Goal: Task Accomplishment & Management: Complete application form

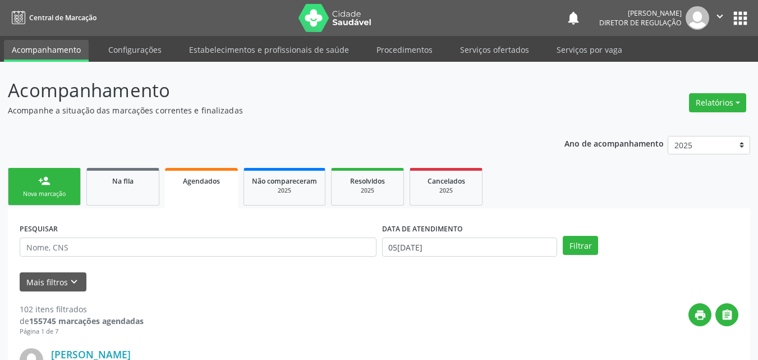
scroll to position [11, 0]
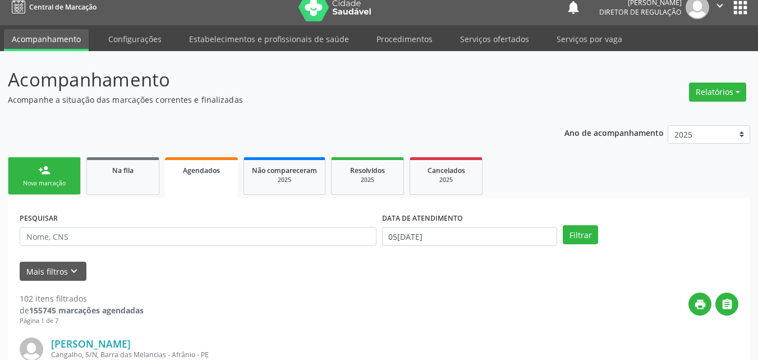
click at [56, 194] on link "person_add Nova marcação" at bounding box center [44, 176] width 73 height 38
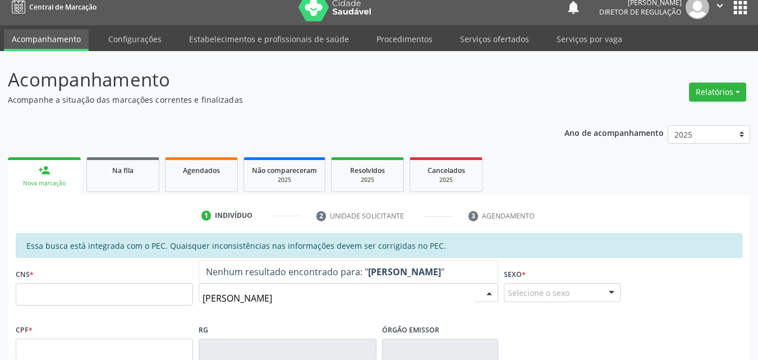
type input "[PERSON_NAME]"
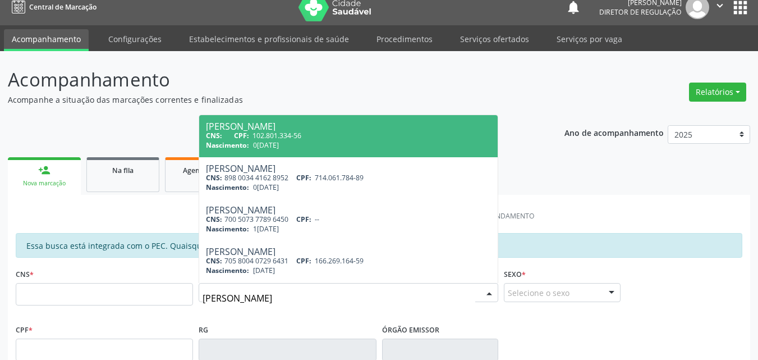
click at [301, 135] on div "CNS: CPF: 102.801.334-56" at bounding box center [348, 136] width 285 height 10
type input "102.801.334-56"
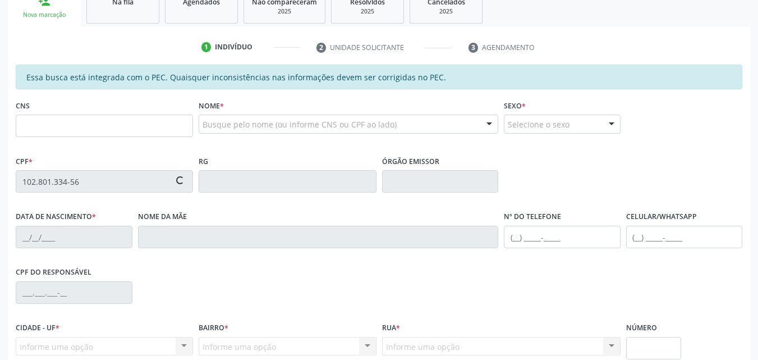
type input "0[DATE]"
type input "[PERSON_NAME]"
type input "[PHONE_NUMBER]"
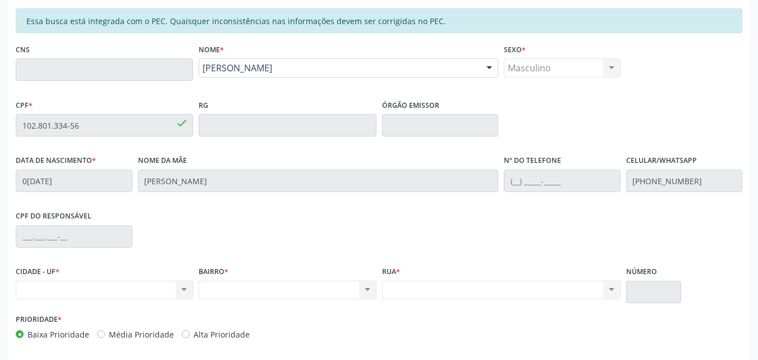
scroll to position [179, 0]
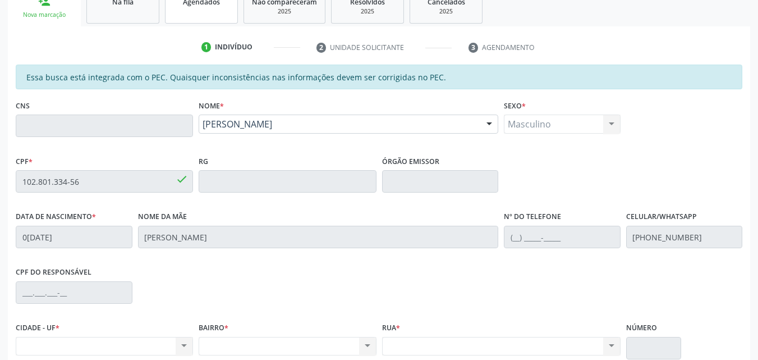
click at [190, 17] on link "Agendados" at bounding box center [201, 6] width 73 height 35
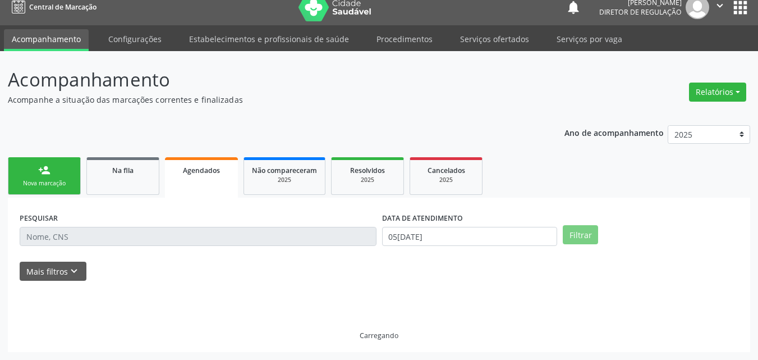
scroll to position [11, 0]
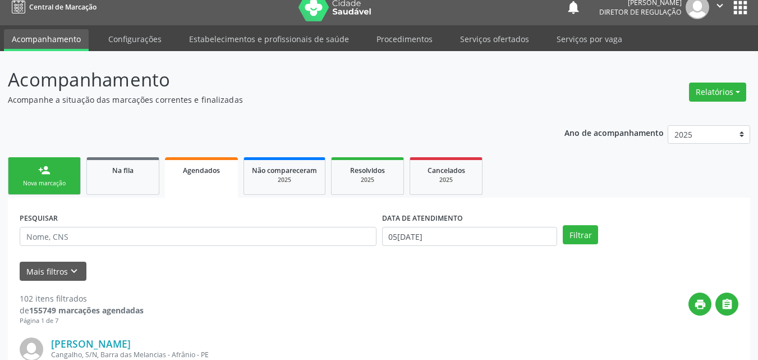
click at [65, 180] on div "Nova marcação" at bounding box center [44, 183] width 56 height 8
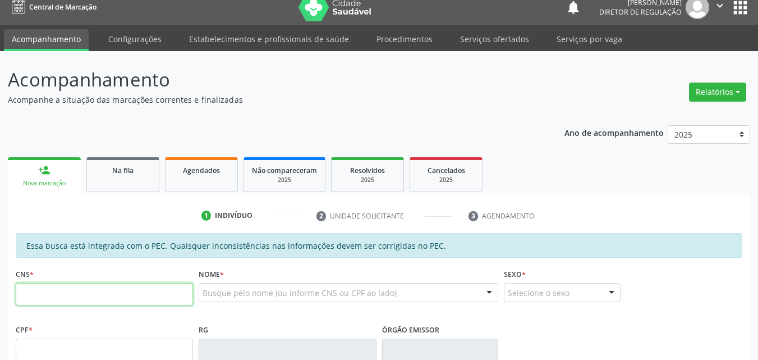
click at [103, 297] on input "text" at bounding box center [104, 294] width 177 height 22
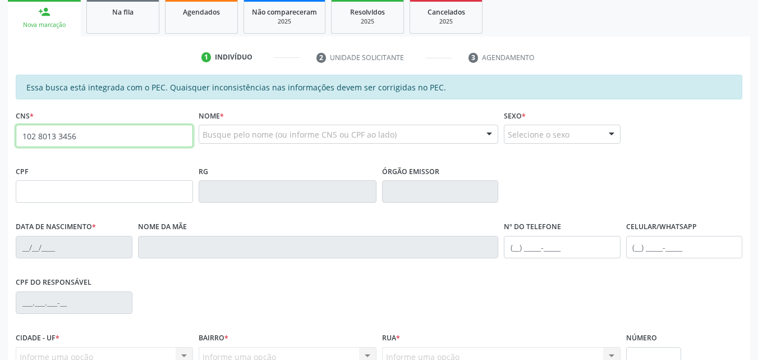
scroll to position [113, 0]
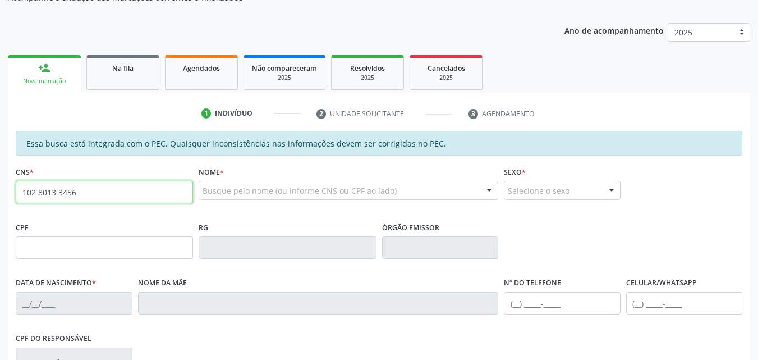
type input "102 8013 3456"
click at [128, 246] on input "text" at bounding box center [104, 247] width 177 height 22
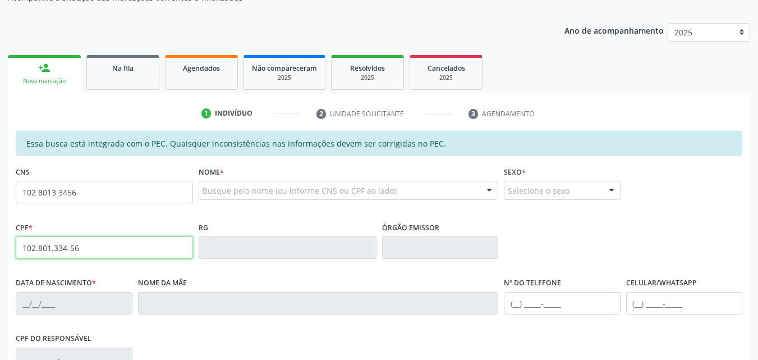
type input "102.801.334-56"
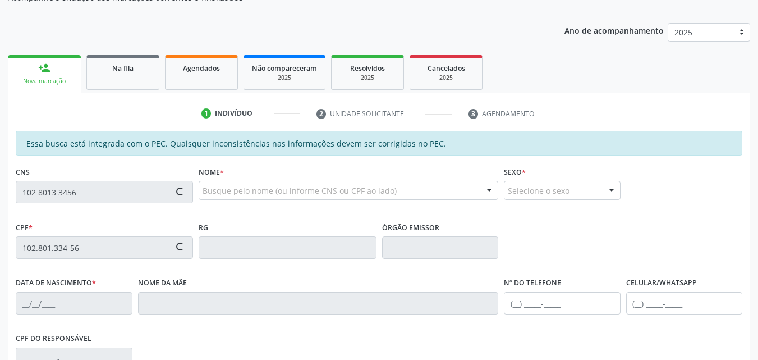
type input "0[DATE]"
type input "[PERSON_NAME]"
type input "[PHONE_NUMBER]"
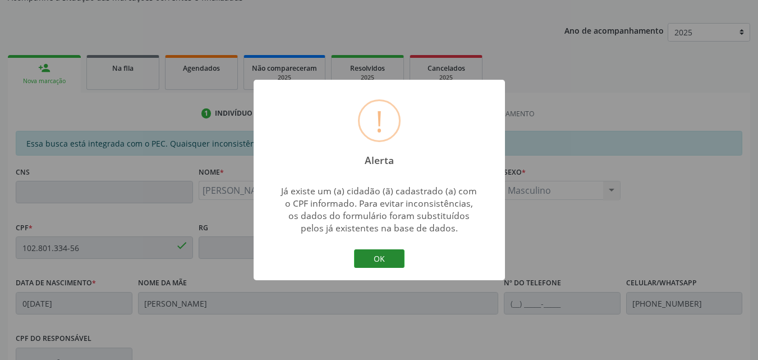
click at [359, 253] on button "OK" at bounding box center [379, 258] width 51 height 19
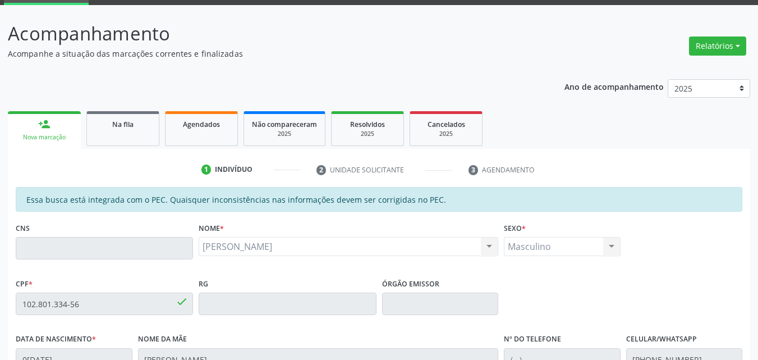
scroll to position [1, 0]
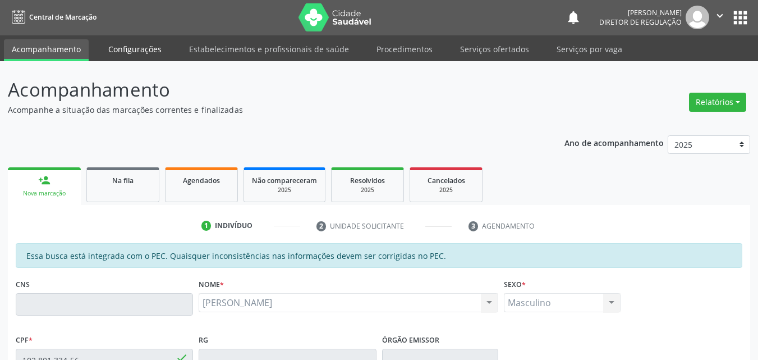
click at [152, 49] on link "Configurações" at bounding box center [134, 49] width 69 height 20
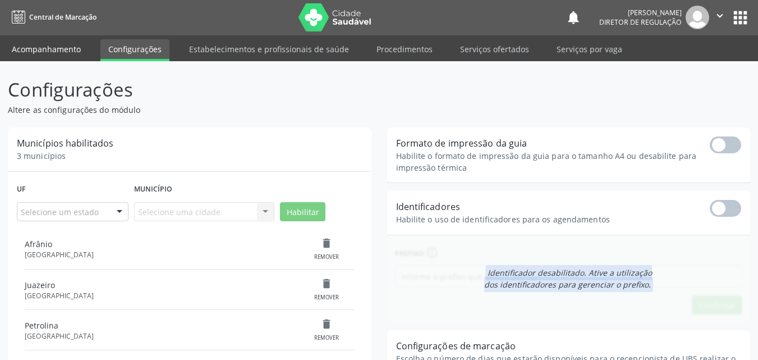
click at [58, 51] on link "Acompanhamento" at bounding box center [46, 49] width 85 height 20
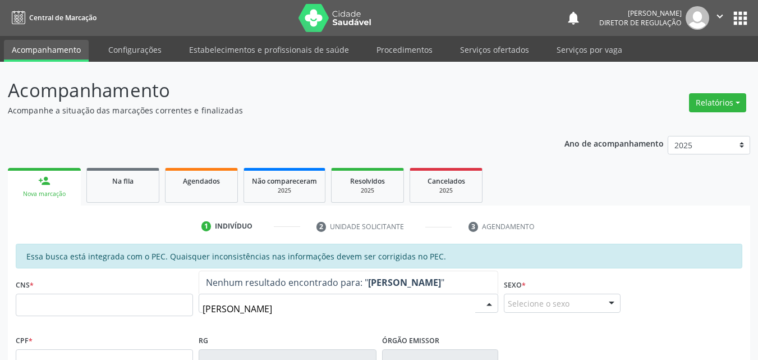
type input "[PERSON_NAME]"
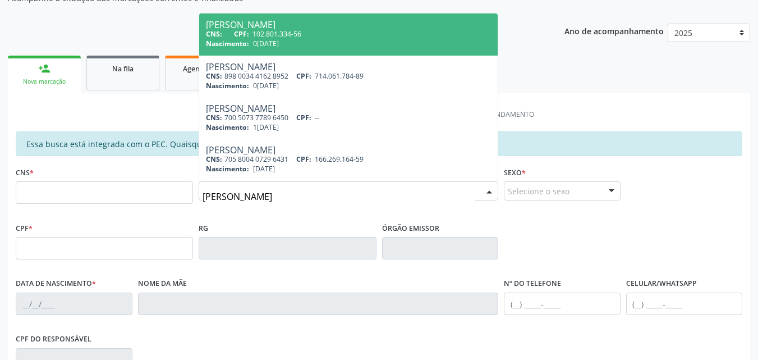
click at [305, 38] on div "CNS: CPF: 102.801.334-56" at bounding box center [348, 34] width 285 height 10
type input "102.801.334-56"
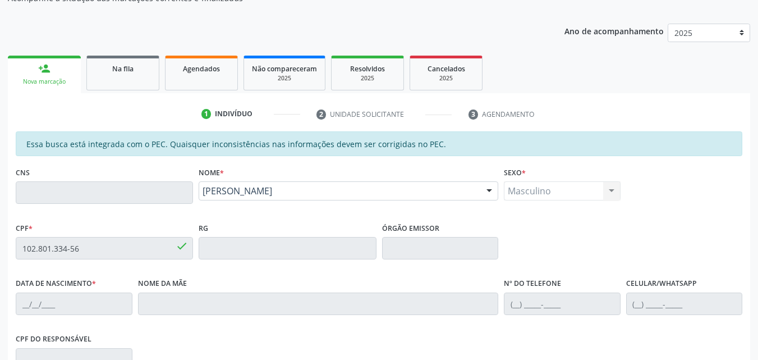
type input "0[DATE]"
type input "[PERSON_NAME]"
type input "[PHONE_NUMBER]"
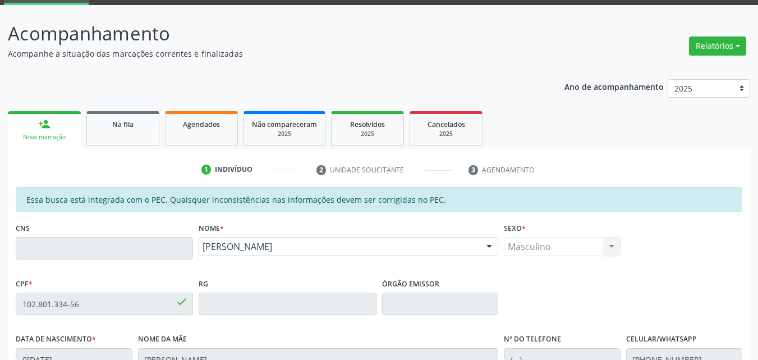
scroll to position [0, 0]
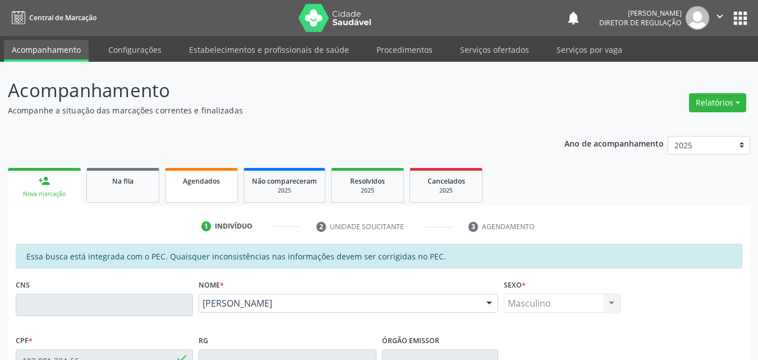
click at [214, 190] on link "Agendados" at bounding box center [201, 185] width 73 height 35
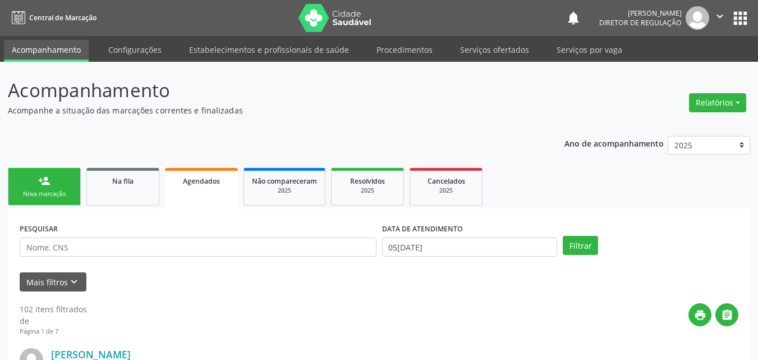
click at [58, 187] on link "person_add Nova marcação" at bounding box center [44, 187] width 73 height 38
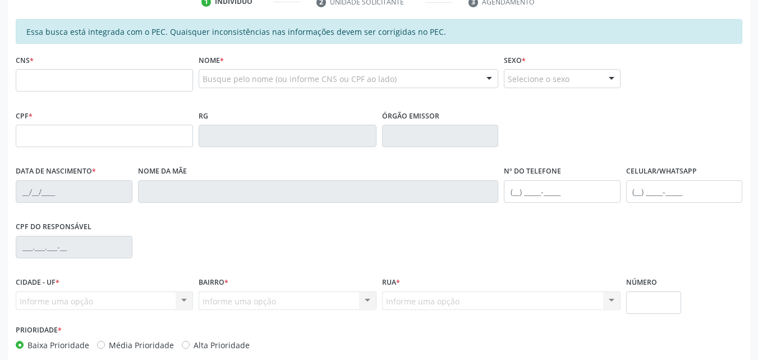
scroll to position [168, 0]
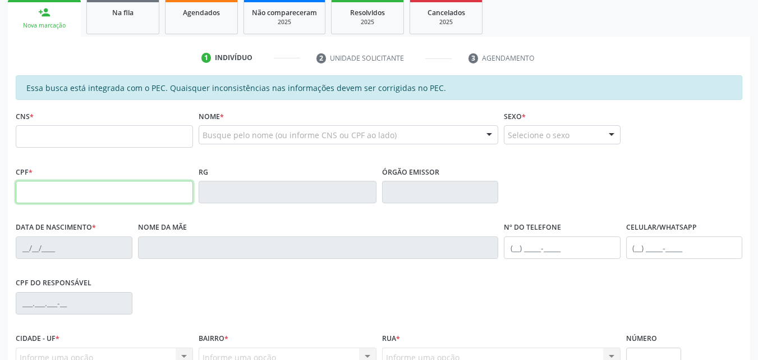
click at [121, 192] on input "text" at bounding box center [104, 192] width 177 height 22
type input "102.801.334-56"
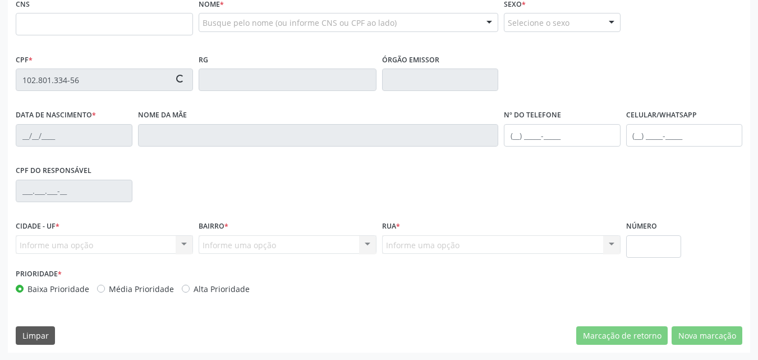
type input "0[DATE]"
type input "[PERSON_NAME]"
type input "[PHONE_NUMBER]"
type input "S/N"
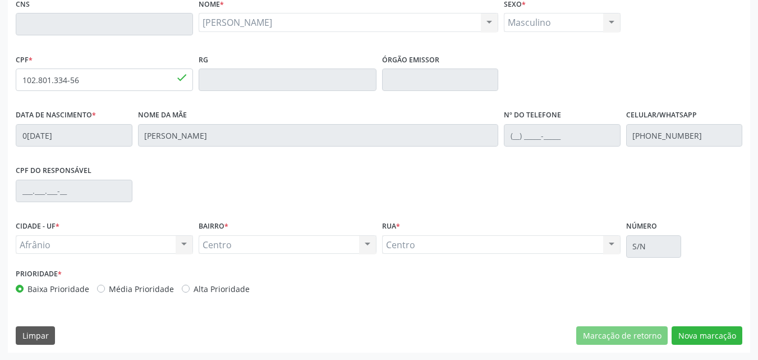
scroll to position [281, 0]
click at [709, 335] on button "Nova marcação" at bounding box center [707, 335] width 71 height 19
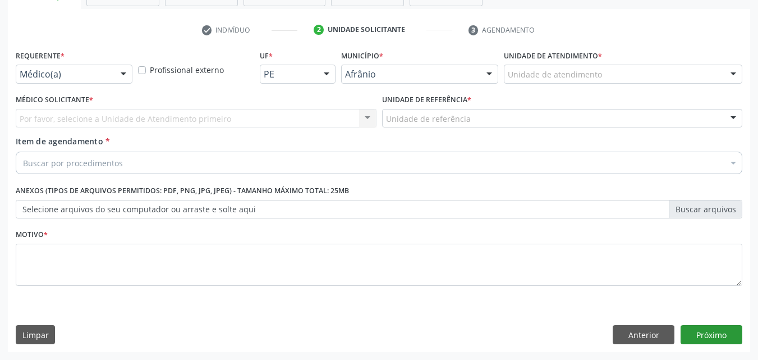
scroll to position [196, 0]
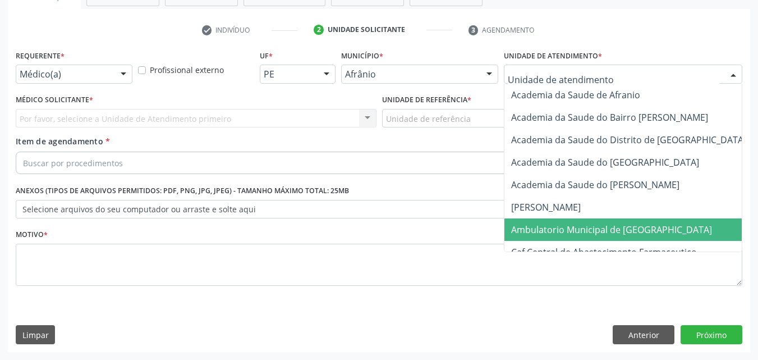
click at [556, 228] on span "Ambulatorio Municipal de [GEOGRAPHIC_DATA]" at bounding box center [611, 229] width 201 height 12
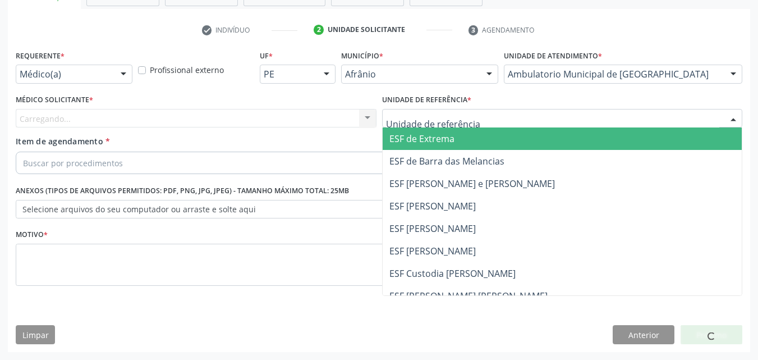
click at [486, 117] on div at bounding box center [562, 118] width 361 height 19
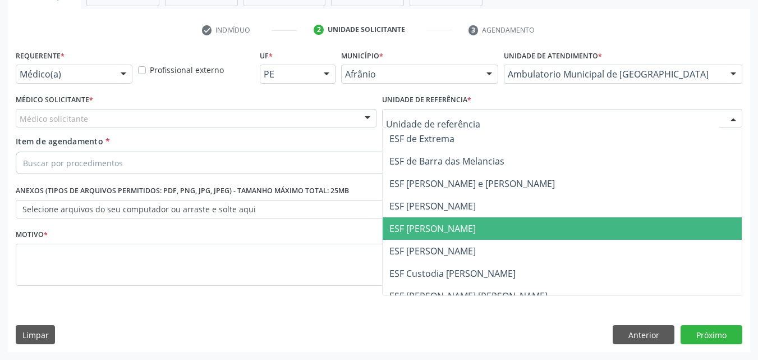
click at [465, 228] on span "ESF [PERSON_NAME]" at bounding box center [563, 228] width 360 height 22
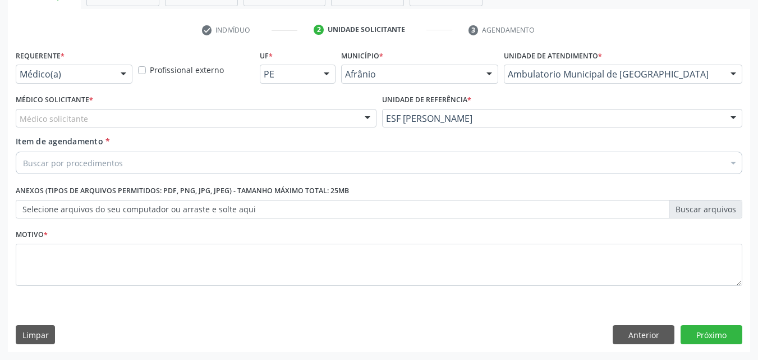
click at [221, 111] on div "Médico solicitante" at bounding box center [196, 118] width 361 height 19
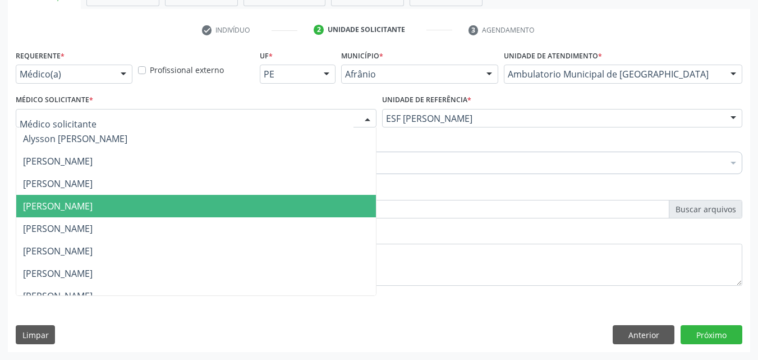
click at [194, 210] on span "[PERSON_NAME]" at bounding box center [196, 206] width 360 height 22
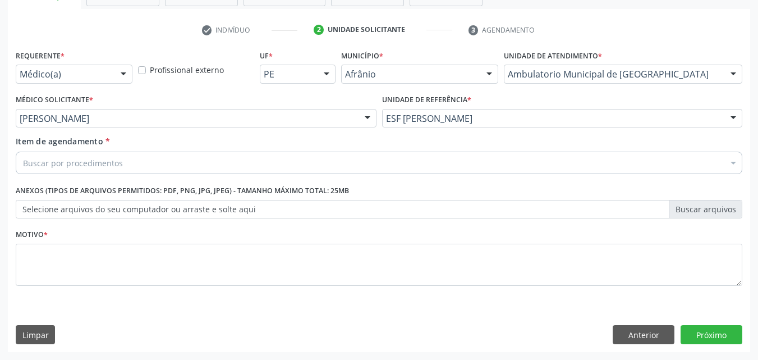
click at [132, 161] on div "Buscar por procedimentos" at bounding box center [379, 163] width 727 height 22
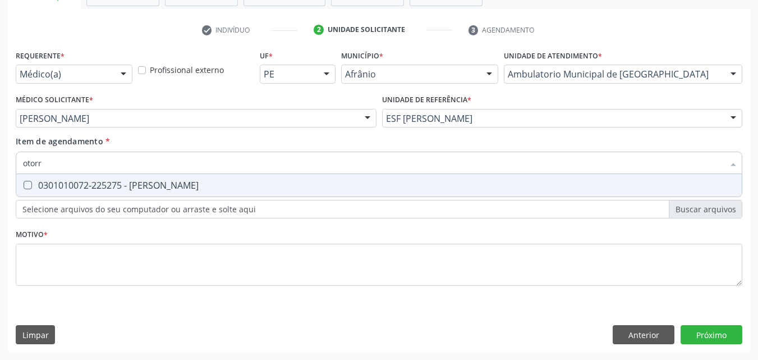
type input "otorri"
click at [131, 187] on div "0301010072-225275 - [PERSON_NAME]" at bounding box center [379, 185] width 712 height 9
checkbox Otorrinolaringologista "true"
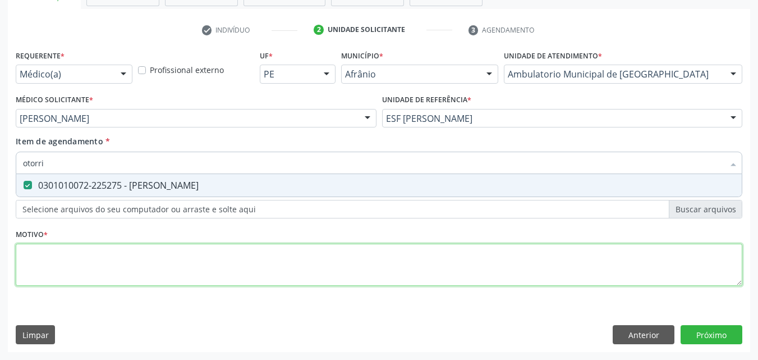
click at [121, 254] on div "Requerente * Médico(a) Médico(a) Enfermeiro(a) Paciente Nenhum resultado encont…" at bounding box center [379, 174] width 727 height 254
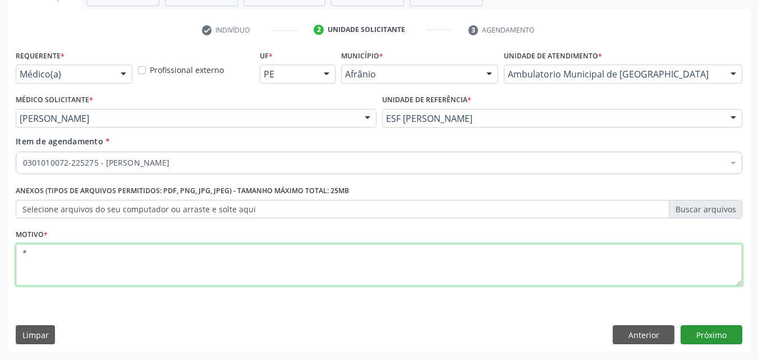
type textarea "*"
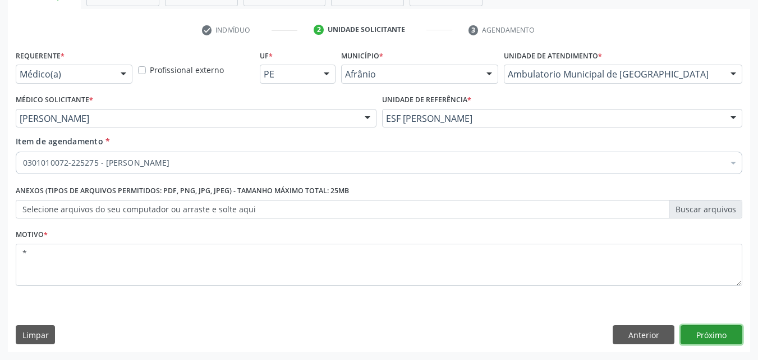
click at [712, 336] on button "Próximo" at bounding box center [712, 334] width 62 height 19
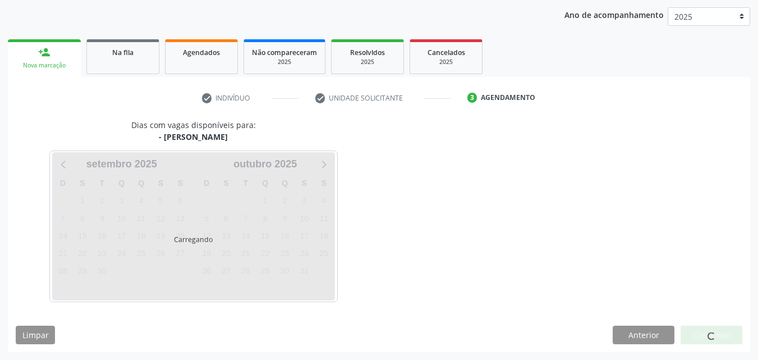
scroll to position [129, 0]
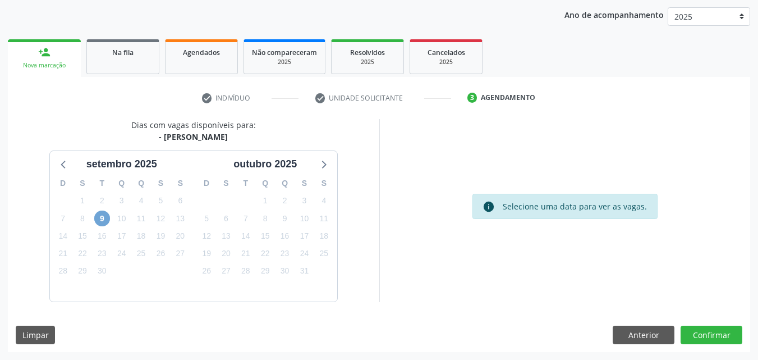
click at [102, 218] on span "9" at bounding box center [102, 218] width 16 height 16
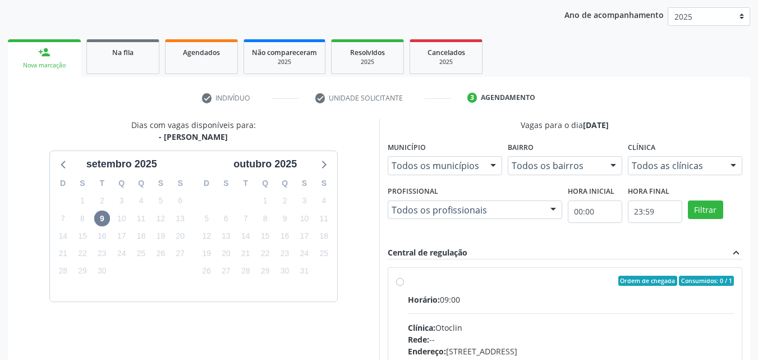
click at [408, 282] on label "Ordem de chegada Consumidos: 0 / 1 Horário: 09:00 Clínica: Otoclin Rede: -- End…" at bounding box center [571, 362] width 327 height 172
click at [400, 282] on input "Ordem de chegada Consumidos: 0 / 1 Horário: 09:00 Clínica: Otoclin Rede: -- End…" at bounding box center [400, 281] width 8 height 10
radio input "true"
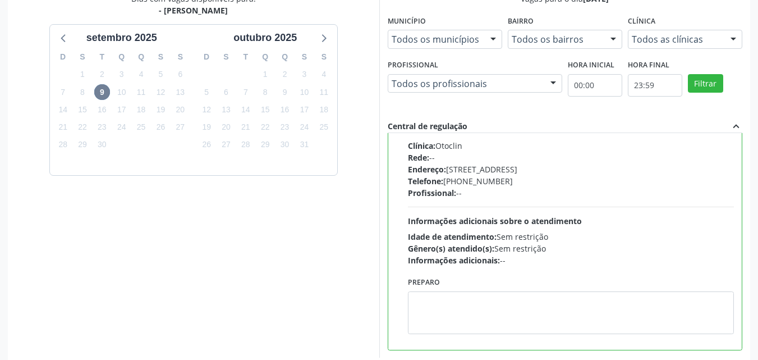
scroll to position [311, 0]
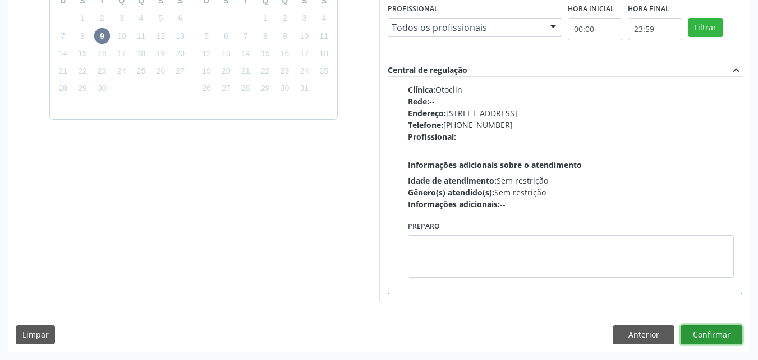
click at [701, 334] on button "Confirmar" at bounding box center [712, 334] width 62 height 19
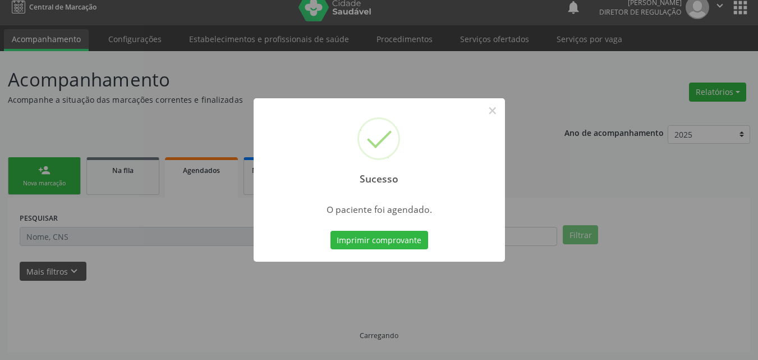
scroll to position [11, 0]
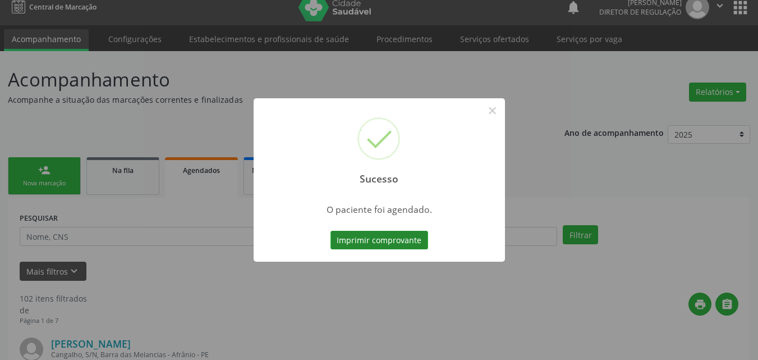
click at [390, 240] on button "Imprimir comprovante" at bounding box center [380, 240] width 98 height 19
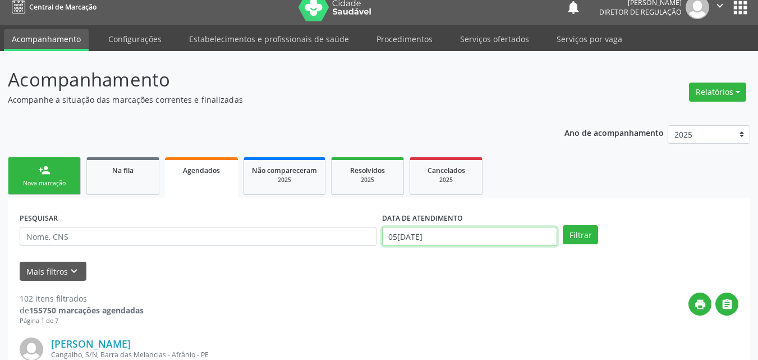
click at [448, 236] on input "05[DATE]" at bounding box center [470, 236] width 176 height 19
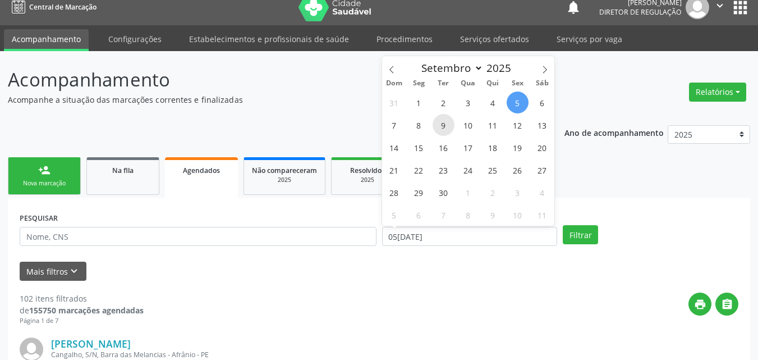
click at [442, 126] on span "9" at bounding box center [444, 125] width 22 height 22
type input "[DATE]"
click at [442, 126] on span "9" at bounding box center [444, 125] width 22 height 22
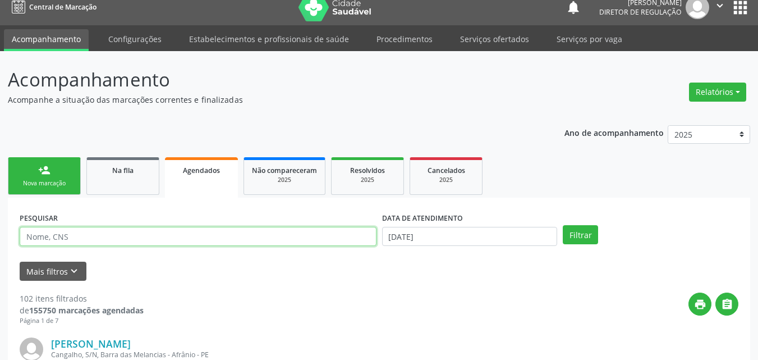
click at [80, 237] on input "text" at bounding box center [198, 236] width 357 height 19
type input "[PERSON_NAME]"
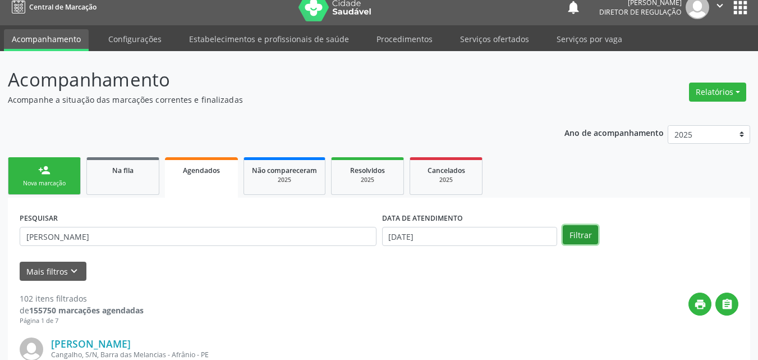
click at [582, 234] on button "Filtrar" at bounding box center [580, 234] width 35 height 19
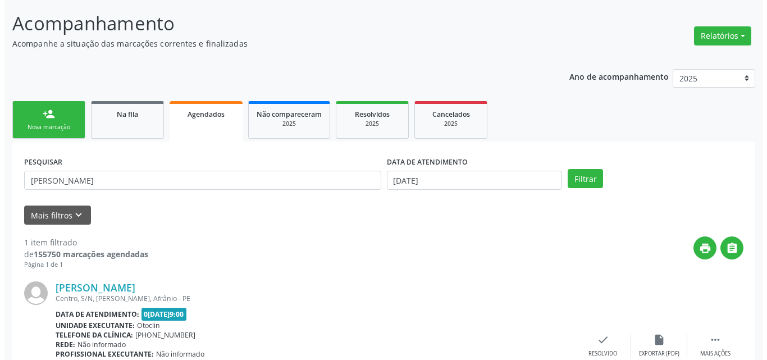
scroll to position [123, 0]
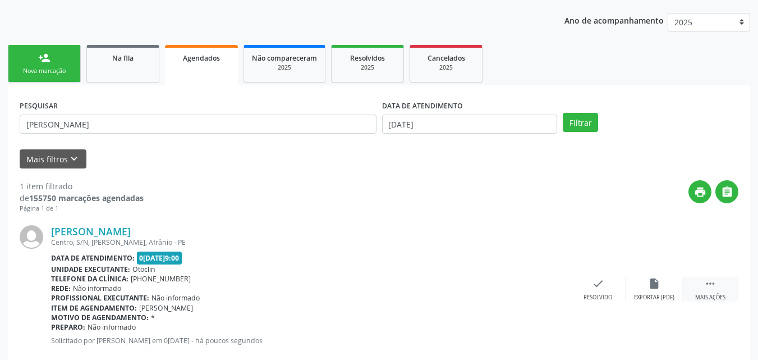
click at [704, 283] on icon "" at bounding box center [710, 283] width 12 height 12
click at [536, 288] on icon "cancel" at bounding box center [542, 283] width 12 height 12
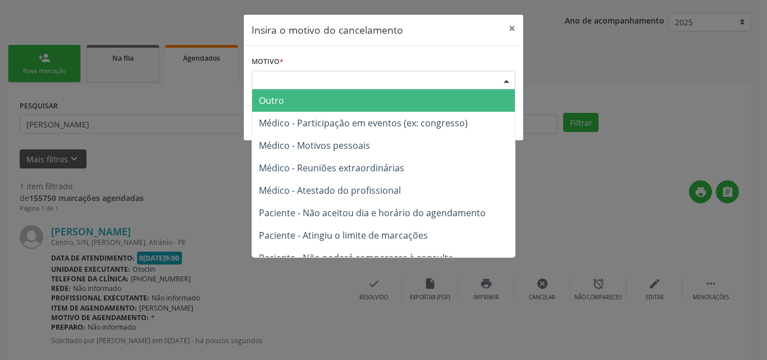
click at [367, 79] on div "Escolha o motivo" at bounding box center [383, 80] width 264 height 19
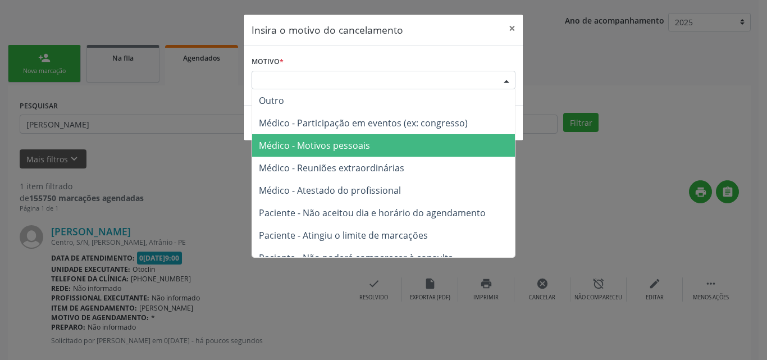
click at [358, 145] on span "Médico - Motivos pessoais" at bounding box center [314, 145] width 111 height 12
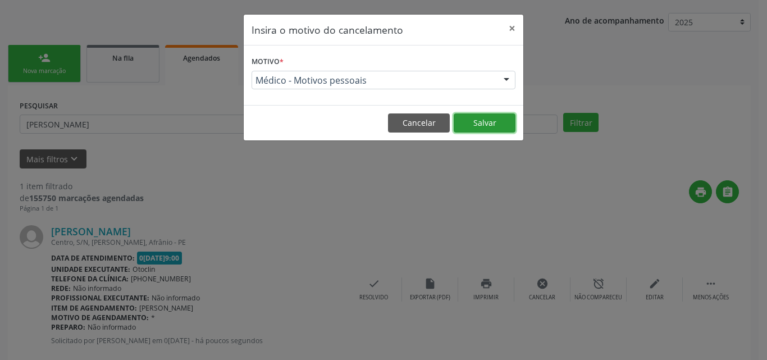
click at [493, 120] on button "Salvar" at bounding box center [484, 122] width 62 height 19
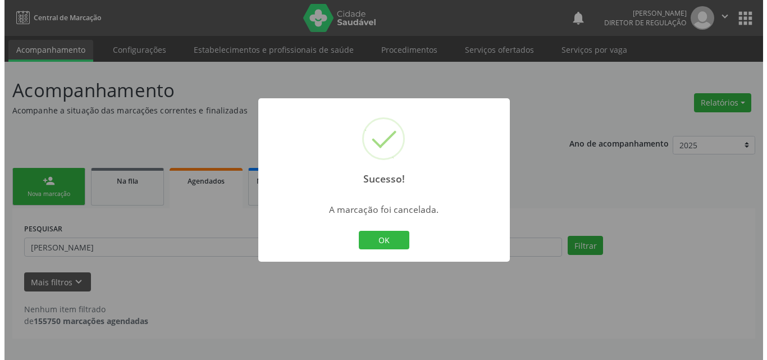
scroll to position [0, 0]
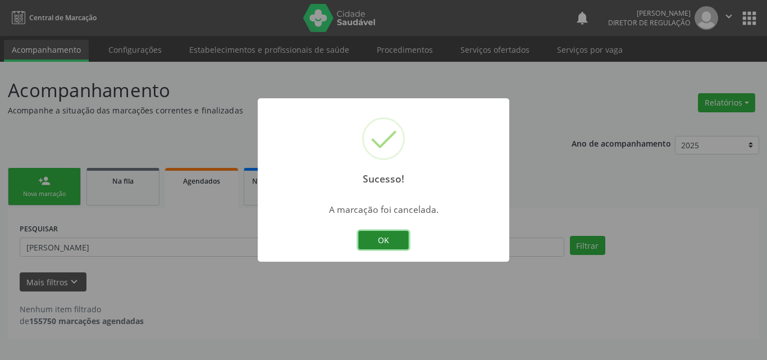
click at [398, 237] on button "OK" at bounding box center [383, 240] width 51 height 19
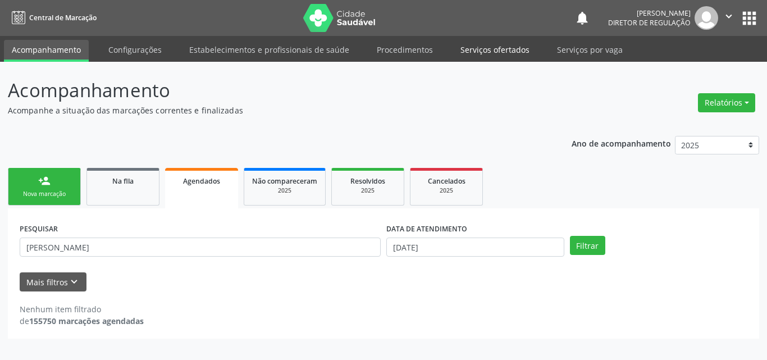
click at [510, 49] on link "Serviços ofertados" at bounding box center [494, 50] width 85 height 20
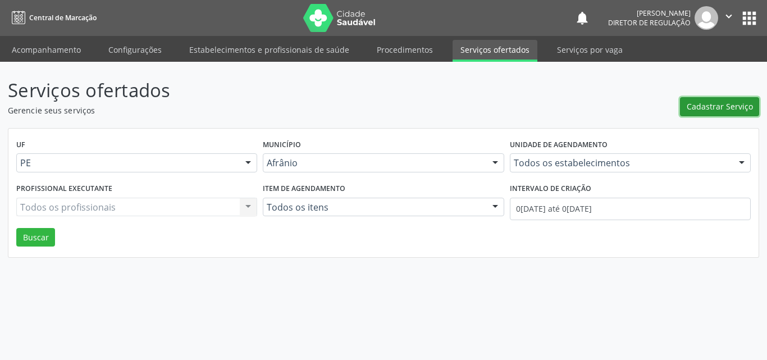
click at [740, 103] on span "Cadastrar Serviço" at bounding box center [719, 106] width 66 height 12
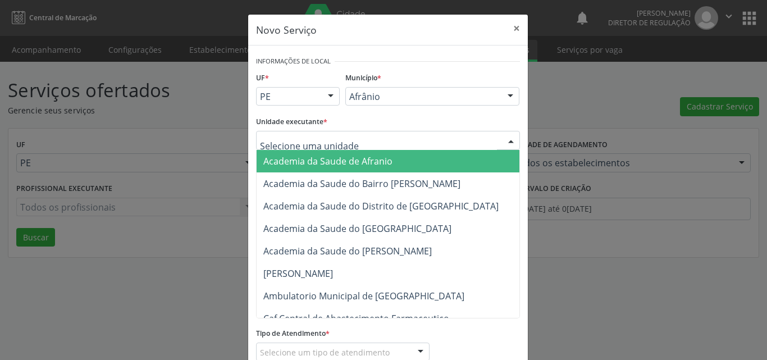
click at [385, 135] on div at bounding box center [388, 140] width 264 height 19
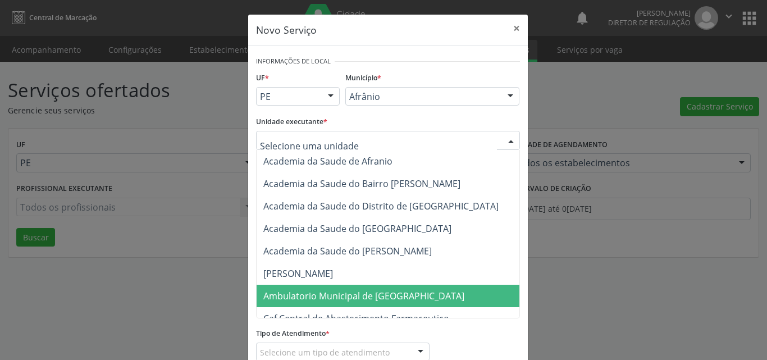
click at [368, 294] on span "Ambulatorio Municipal de [GEOGRAPHIC_DATA]" at bounding box center [363, 296] width 201 height 12
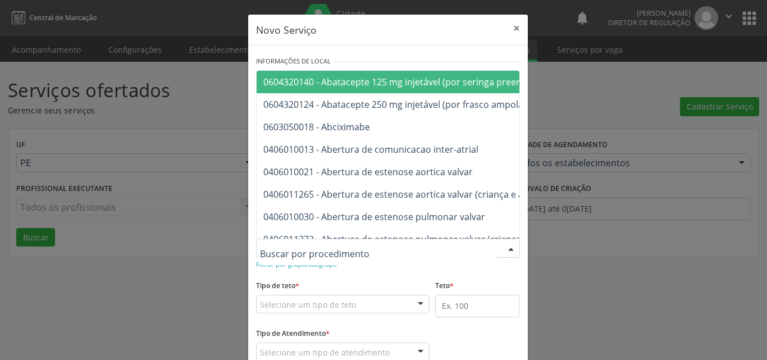
click at [364, 249] on div at bounding box center [388, 248] width 264 height 19
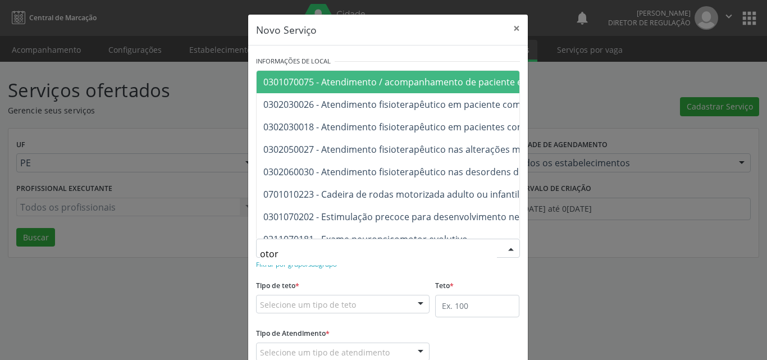
type input "otorr"
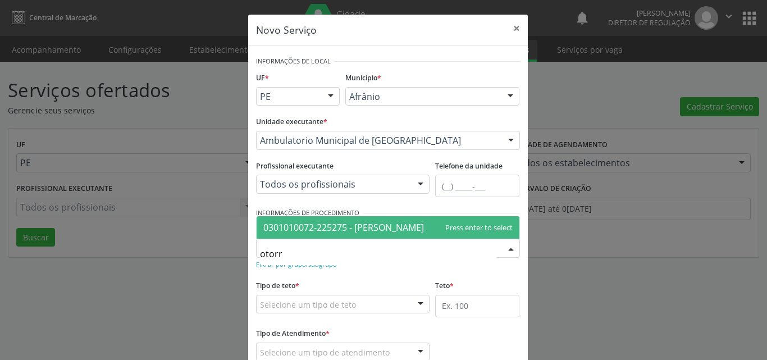
click at [369, 228] on span "0301010072-225275 - [PERSON_NAME]" at bounding box center [343, 227] width 161 height 12
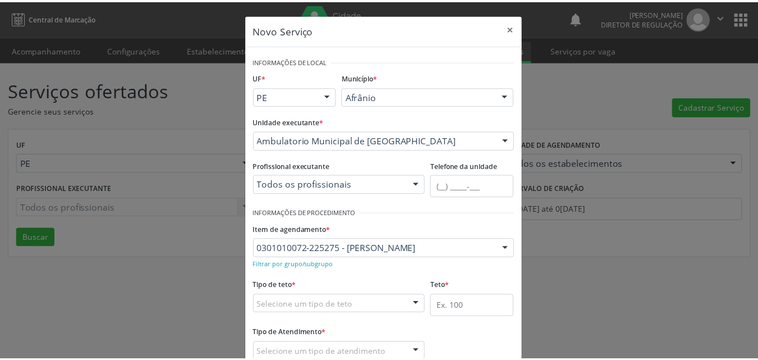
scroll to position [56, 0]
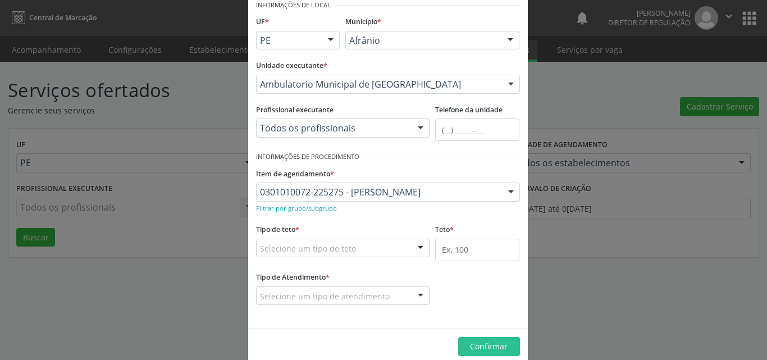
click at [363, 246] on div "Selecione um tipo de teto" at bounding box center [343, 248] width 174 height 19
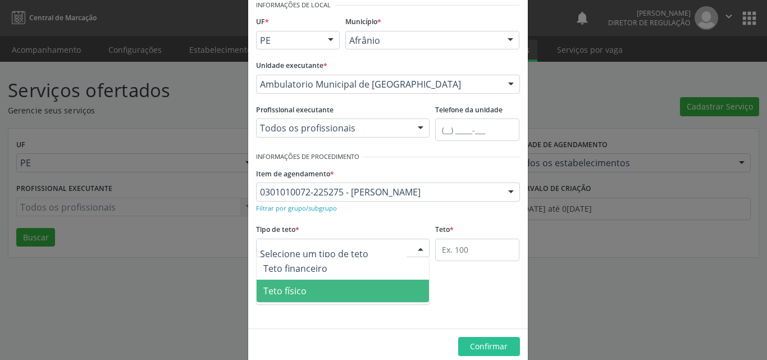
click at [324, 288] on span "Teto físico" at bounding box center [342, 290] width 173 height 22
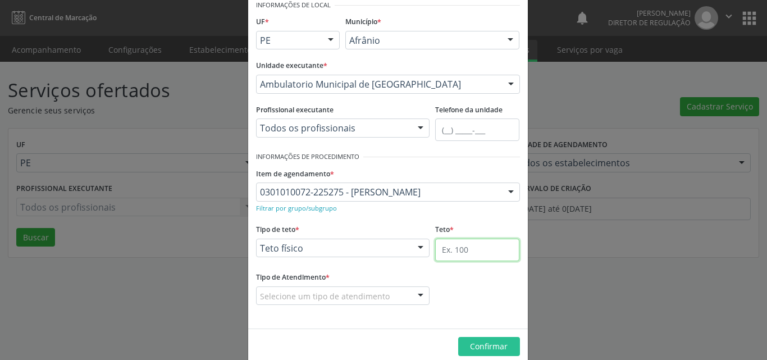
click at [456, 247] on input "text" at bounding box center [477, 250] width 84 height 22
type input "1"
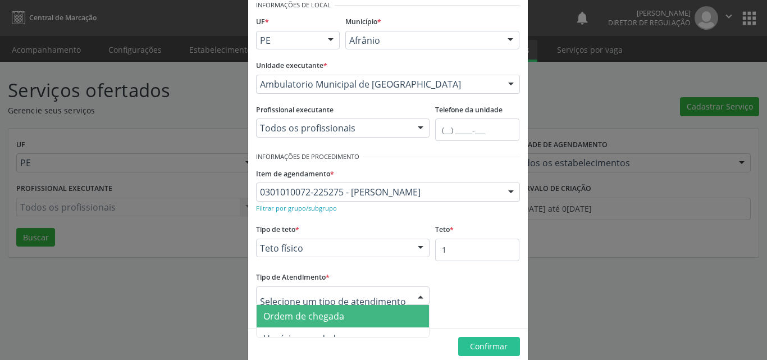
click at [345, 315] on span "Ordem de chegada" at bounding box center [342, 316] width 173 height 22
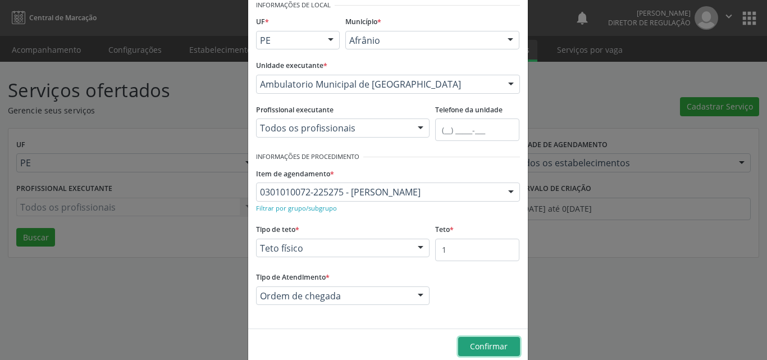
click at [489, 343] on span "Confirmar" at bounding box center [489, 346] width 38 height 11
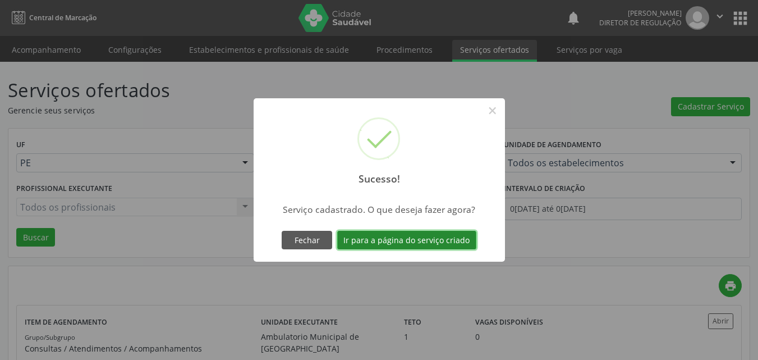
click at [450, 239] on button "Ir para a página do serviço criado" at bounding box center [406, 240] width 139 height 19
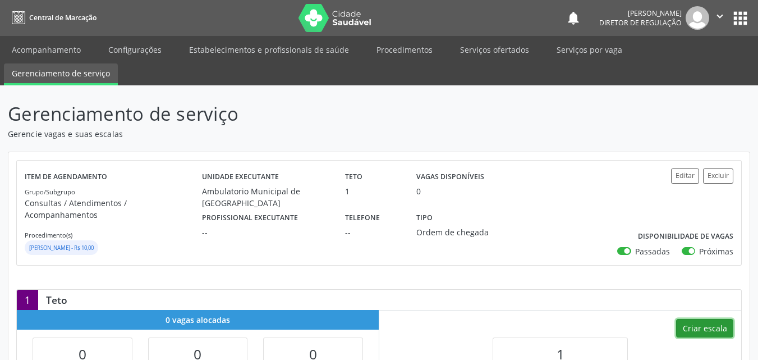
click at [710, 319] on button "Criar escala" at bounding box center [704, 328] width 57 height 19
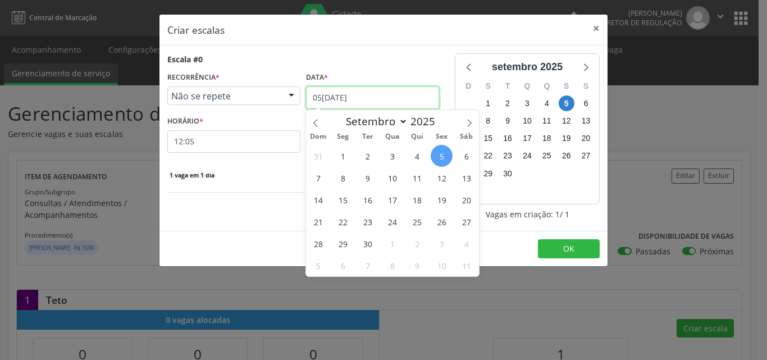
click at [399, 95] on input "05[DATE]" at bounding box center [372, 97] width 133 height 22
click at [393, 177] on span "10" at bounding box center [392, 178] width 22 height 22
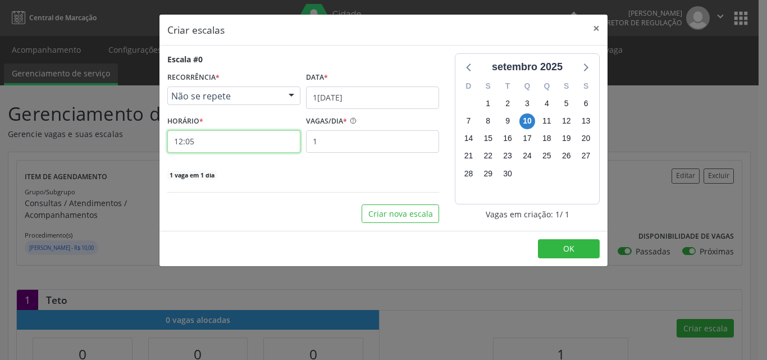
click at [266, 144] on input "12:05" at bounding box center [233, 141] width 133 height 22
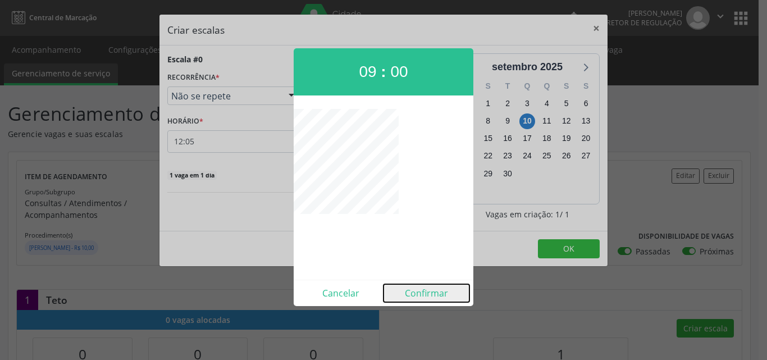
click at [432, 294] on button "Confirmar" at bounding box center [426, 293] width 86 height 18
type input "09:00"
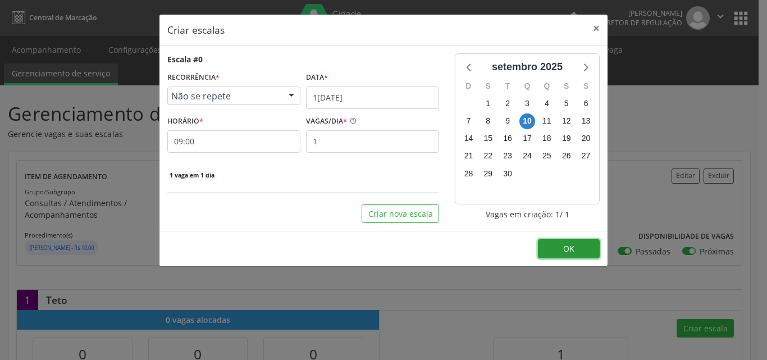
click at [580, 244] on button "OK" at bounding box center [569, 248] width 62 height 19
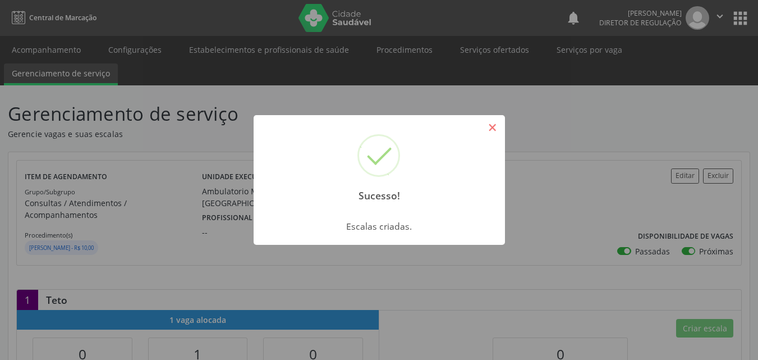
click at [491, 130] on button "×" at bounding box center [492, 127] width 19 height 19
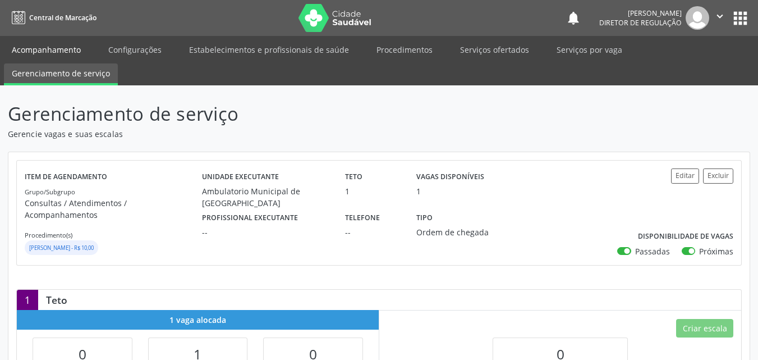
click at [50, 49] on link "Acompanhamento" at bounding box center [46, 50] width 85 height 20
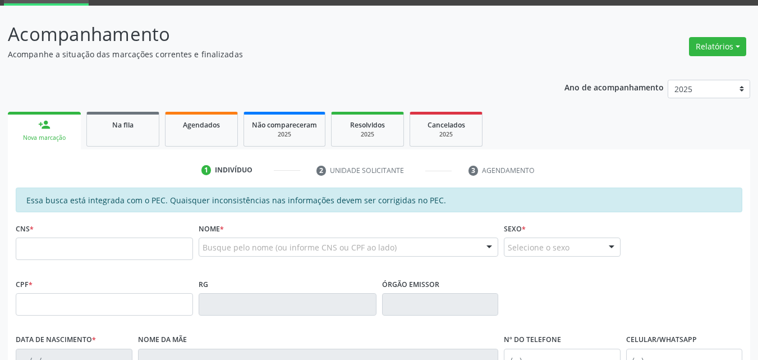
scroll to position [112, 0]
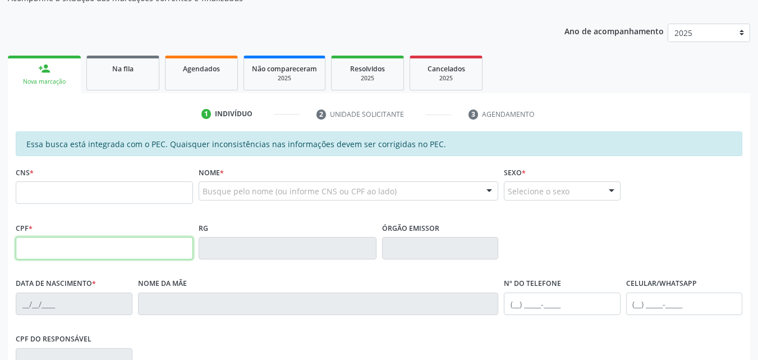
click at [119, 246] on input "text" at bounding box center [104, 248] width 177 height 22
type input "102.801.334-56"
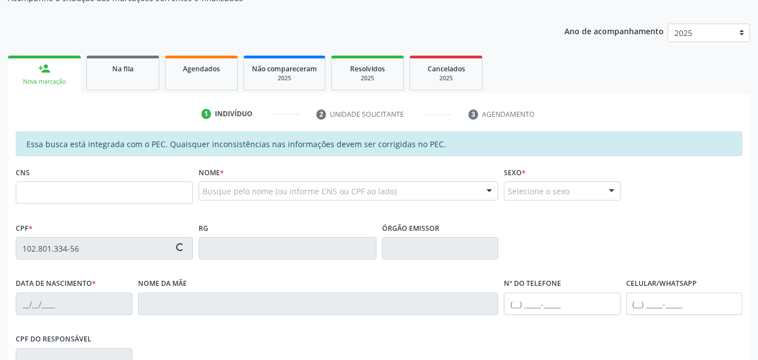
type input "0[DATE]"
type input "[PERSON_NAME]"
type input "[PHONE_NUMBER]"
type input "S/N"
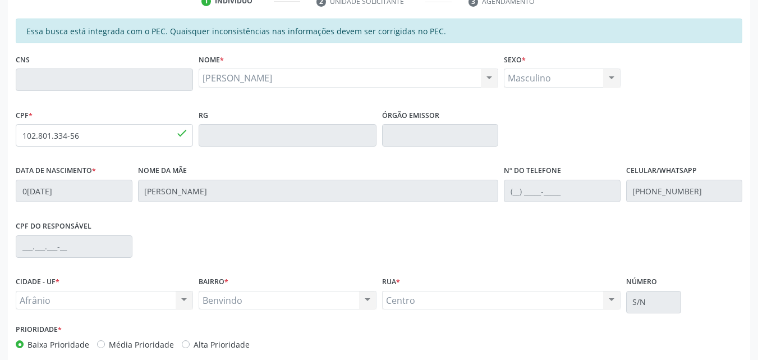
scroll to position [281, 0]
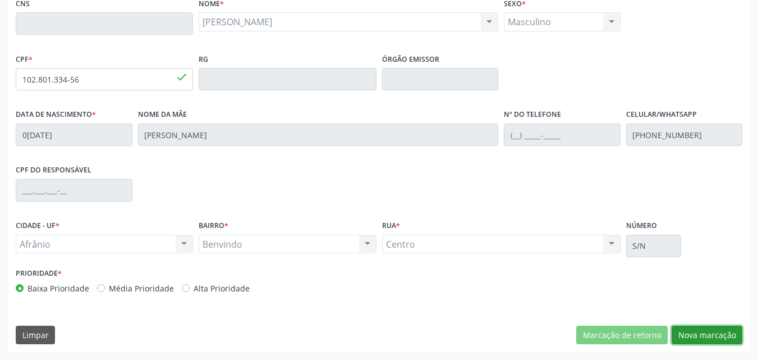
click at [707, 334] on button "Nova marcação" at bounding box center [707, 335] width 71 height 19
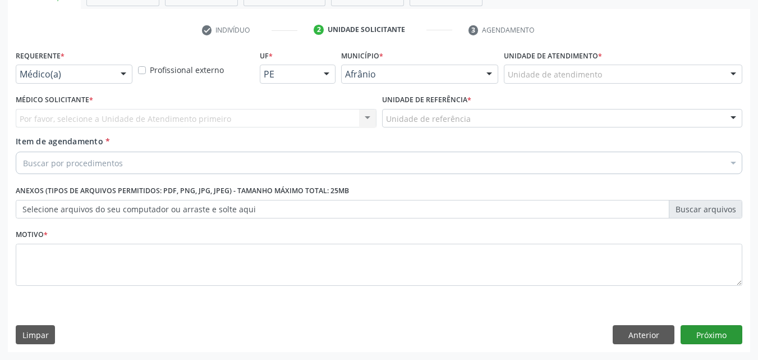
scroll to position [196, 0]
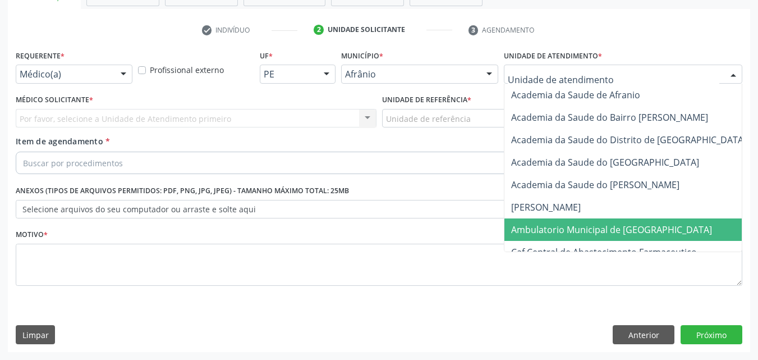
drag, startPoint x: 616, startPoint y: 231, endPoint x: 558, endPoint y: 226, distance: 58.0
click at [615, 231] on span "Ambulatorio Municipal de [GEOGRAPHIC_DATA]" at bounding box center [611, 229] width 201 height 12
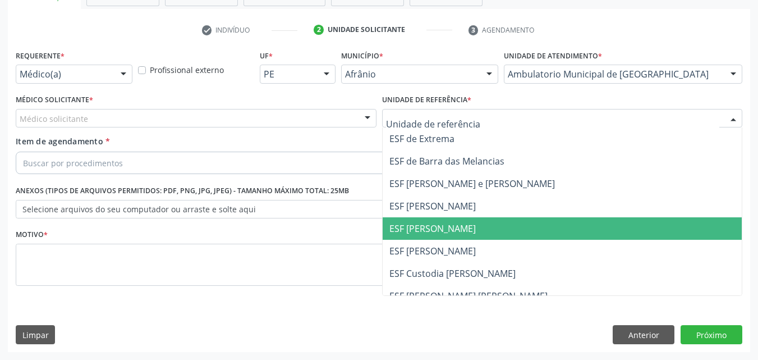
click at [456, 227] on span "ESF [PERSON_NAME]" at bounding box center [432, 228] width 86 height 12
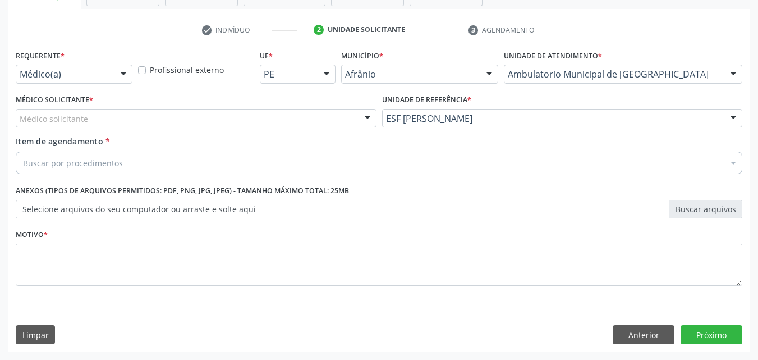
click at [206, 117] on div "Médico solicitante" at bounding box center [196, 118] width 361 height 19
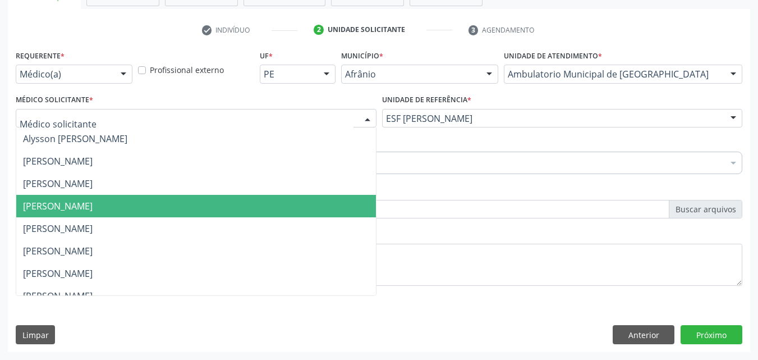
click at [195, 209] on span "[PERSON_NAME]" at bounding box center [196, 206] width 360 height 22
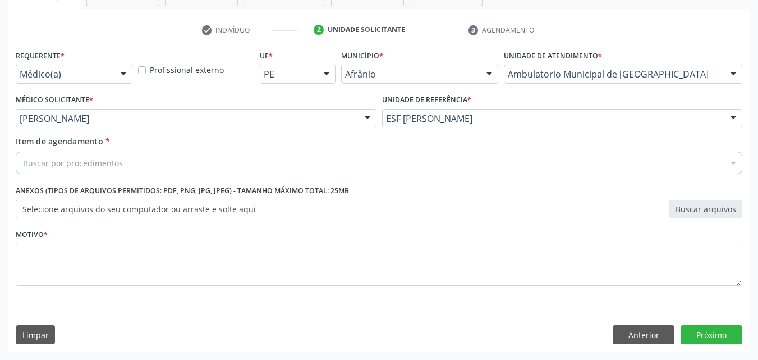
click at [159, 159] on div "Buscar por procedimentos" at bounding box center [379, 163] width 727 height 22
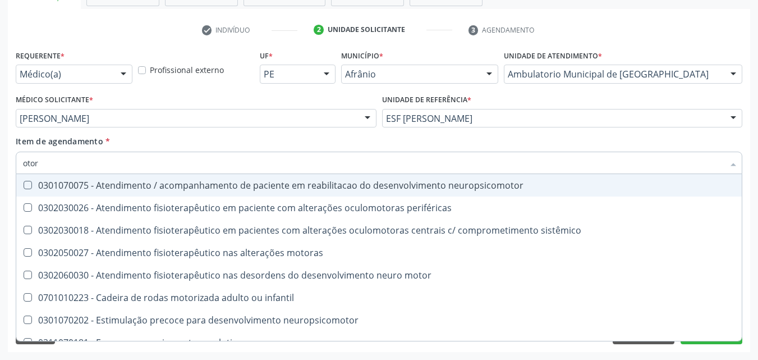
type input "otorr"
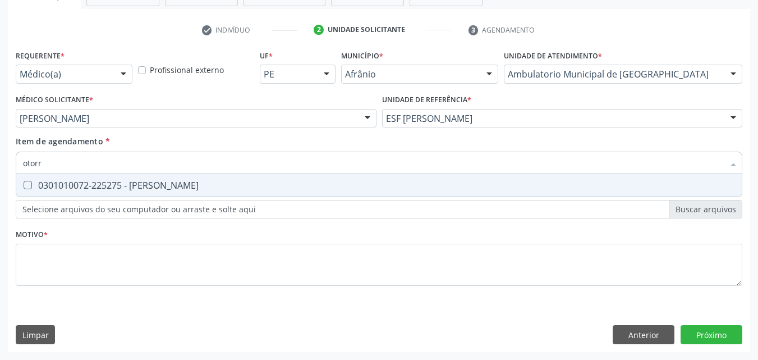
click at [160, 186] on div "0301010072-225275 - [PERSON_NAME]" at bounding box center [379, 185] width 712 height 9
checkbox Otorrinolaringologista "true"
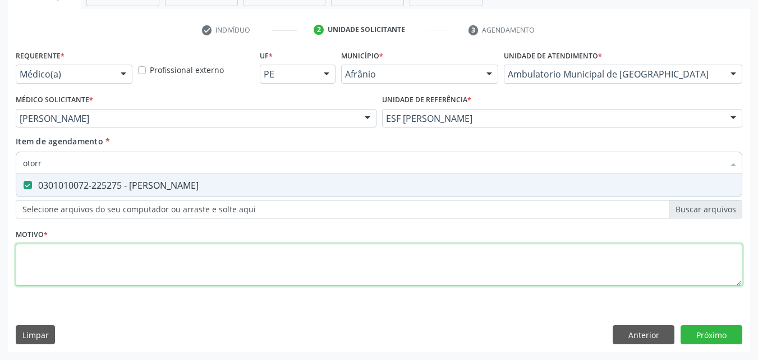
click at [166, 254] on div "Requerente * Médico(a) Médico(a) Enfermeiro(a) Paciente Nenhum resultado encont…" at bounding box center [379, 174] width 727 height 254
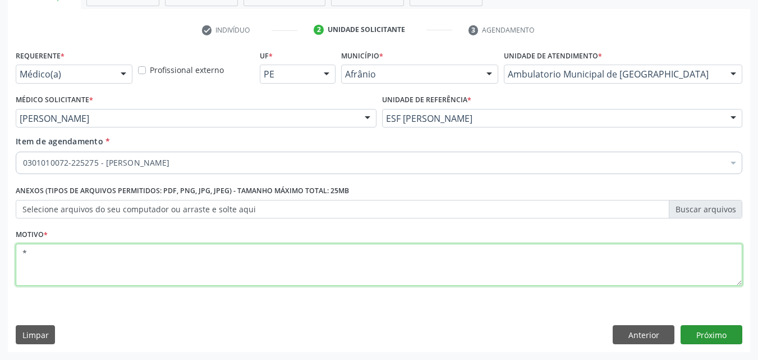
type textarea "*"
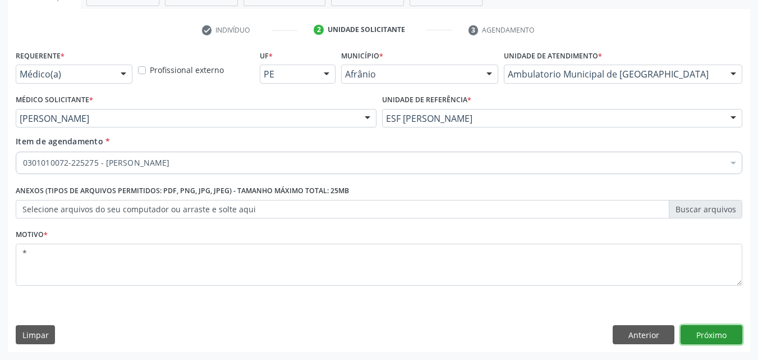
click at [708, 333] on button "Próximo" at bounding box center [712, 334] width 62 height 19
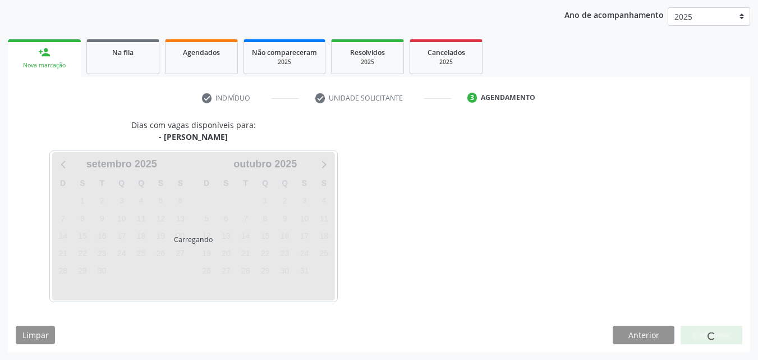
scroll to position [129, 0]
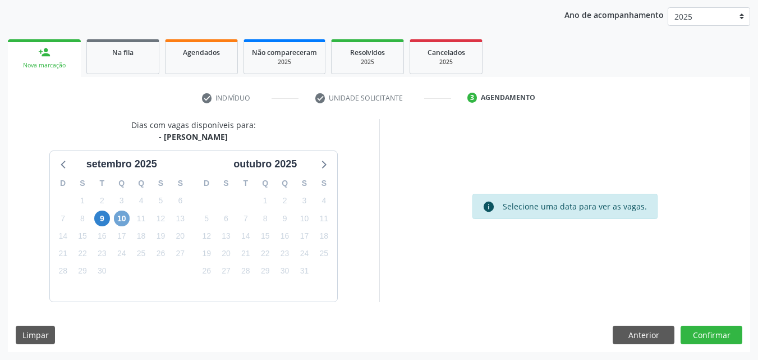
click at [122, 218] on span "10" at bounding box center [122, 218] width 16 height 16
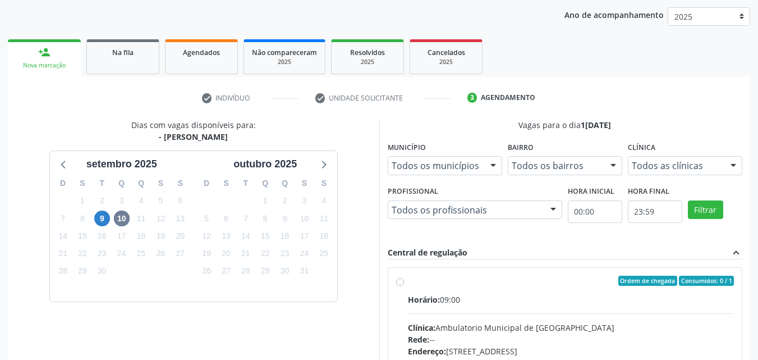
click at [440, 288] on label "Ordem de chegada Consumidos: 0 / 1 Horário: 09:00 Clínica: Ambulatorio Municipa…" at bounding box center [571, 362] width 327 height 172
click at [404, 286] on input "Ordem de chegada Consumidos: 0 / 1 Horário: 09:00 Clínica: Ambulatorio Municipa…" at bounding box center [400, 281] width 8 height 10
radio input "true"
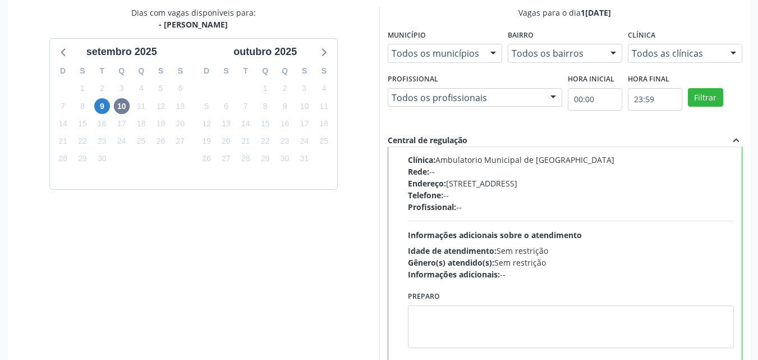
scroll to position [311, 0]
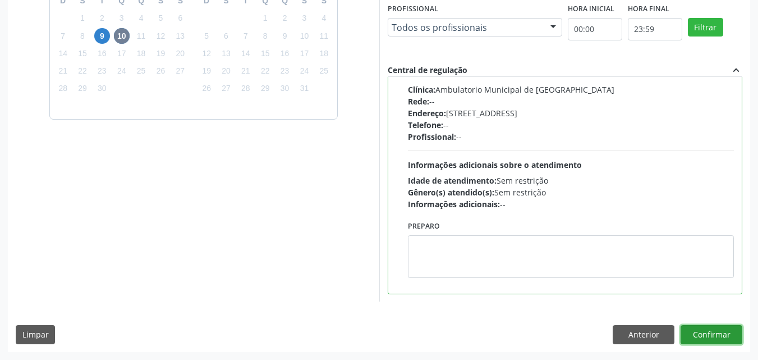
click at [697, 330] on button "Confirmar" at bounding box center [712, 334] width 62 height 19
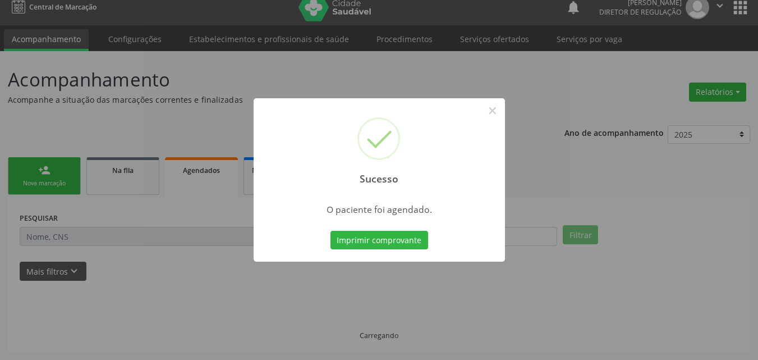
scroll to position [11, 0]
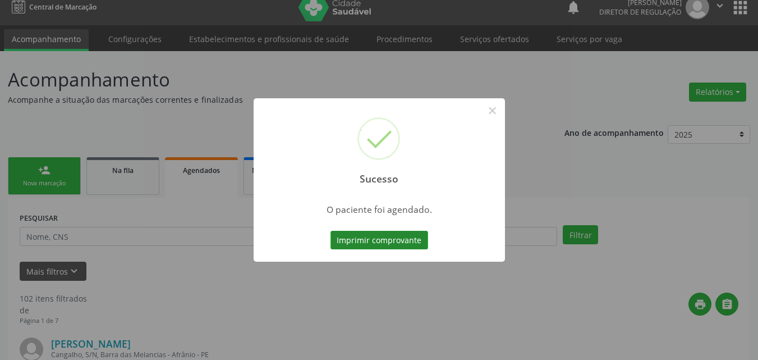
click at [382, 244] on button "Imprimir comprovante" at bounding box center [380, 240] width 98 height 19
